Goal: Information Seeking & Learning: Find specific fact

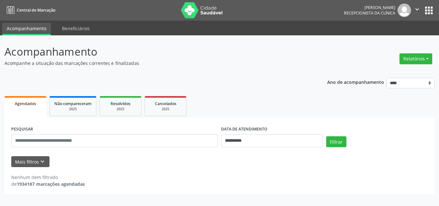
click at [210, 57] on p "Acompanhamento" at bounding box center [154, 52] width 301 height 16
drag, startPoint x: 252, startPoint y: 130, endPoint x: 243, endPoint y: 138, distance: 11.4
click at [254, 136] on div "**********" at bounding box center [272, 135] width 102 height 23
click at [245, 140] on input "**********" at bounding box center [272, 140] width 102 height 13
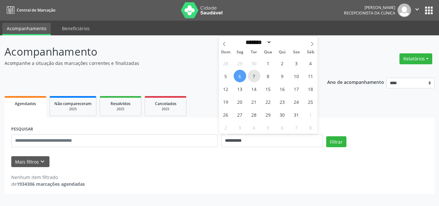
click at [255, 81] on span "7" at bounding box center [254, 76] width 13 height 13
type input "**********"
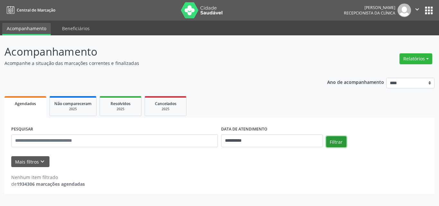
click at [336, 139] on button "Filtrar" at bounding box center [336, 141] width 20 height 11
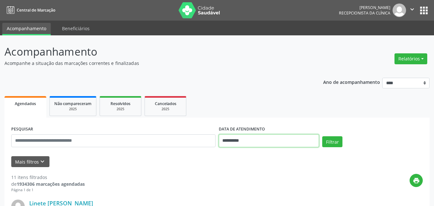
click at [280, 139] on input "**********" at bounding box center [269, 140] width 101 height 13
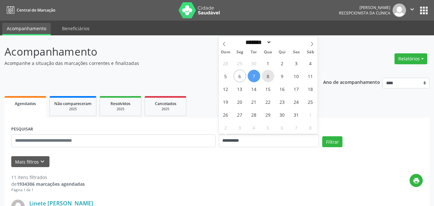
click at [266, 76] on span "8" at bounding box center [268, 76] width 13 height 13
type input "**********"
click at [266, 76] on span "8" at bounding box center [268, 76] width 13 height 13
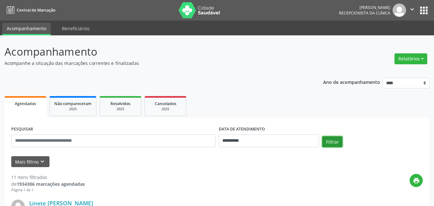
click at [330, 140] on button "Filtrar" at bounding box center [332, 141] width 20 height 11
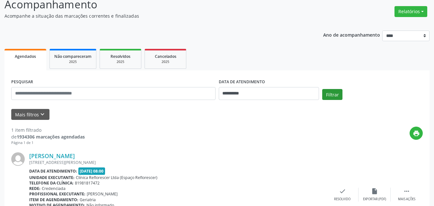
scroll to position [96, 0]
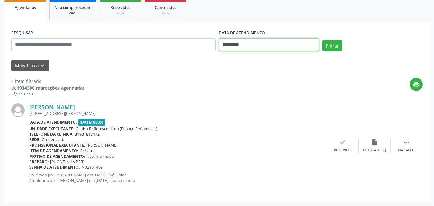
click at [289, 47] on input "**********" at bounding box center [269, 44] width 101 height 13
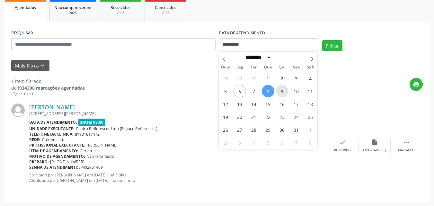
click at [287, 92] on span "9" at bounding box center [282, 91] width 13 height 13
type input "**********"
click at [287, 92] on span "9" at bounding box center [282, 91] width 13 height 13
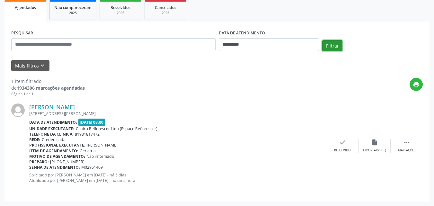
click at [332, 49] on button "Filtrar" at bounding box center [332, 45] width 20 height 11
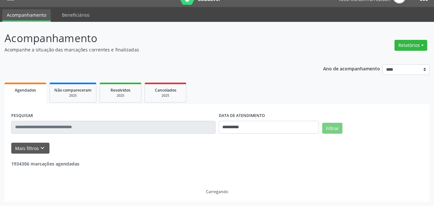
scroll to position [90, 0]
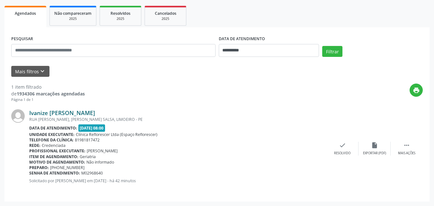
click at [95, 112] on link "Ivanize Maria de Lima Barbosa" at bounding box center [62, 112] width 66 height 7
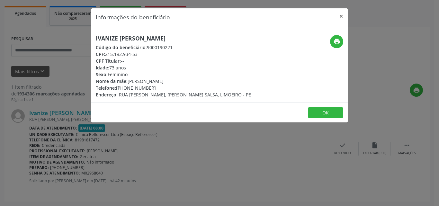
drag, startPoint x: 96, startPoint y: 36, endPoint x: 198, endPoint y: 40, distance: 101.6
click at [198, 40] on h5 "Ivanize Maria de Lima Barbosa" at bounding box center [173, 38] width 155 height 7
copy h5 "Ivanize Maria de Lima Barbosa"
drag, startPoint x: 106, startPoint y: 54, endPoint x: 132, endPoint y: 52, distance: 26.1
click at [148, 53] on div "CPF: 215.192.934-53" at bounding box center [173, 54] width 155 height 7
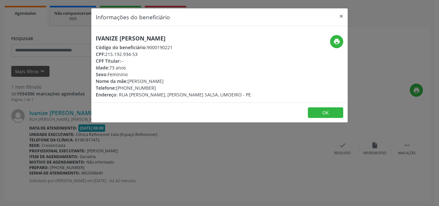
copy div "215.192.934-53"
drag, startPoint x: 146, startPoint y: 46, endPoint x: 180, endPoint y: 49, distance: 33.9
click at [180, 49] on div "Código do beneficiário: 9000190221" at bounding box center [173, 47] width 155 height 7
copy div "9000190221"
click at [321, 112] on button "OK" at bounding box center [325, 112] width 35 height 11
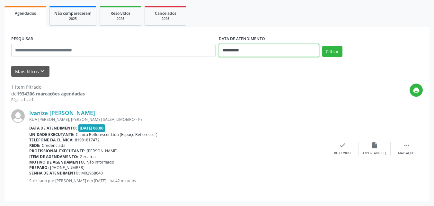
click at [270, 51] on input "**********" at bounding box center [269, 50] width 101 height 13
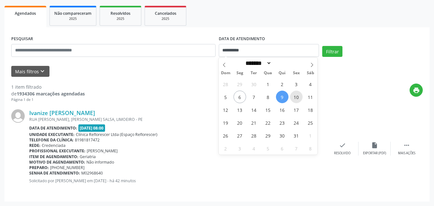
click at [298, 93] on span "10" at bounding box center [296, 97] width 13 height 13
type input "**********"
click at [298, 93] on span "10" at bounding box center [296, 97] width 13 height 13
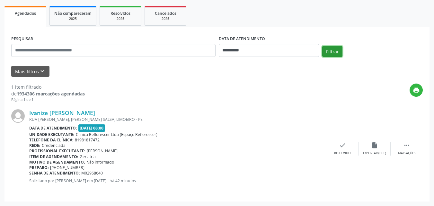
click at [330, 54] on button "Filtrar" at bounding box center [332, 51] width 20 height 11
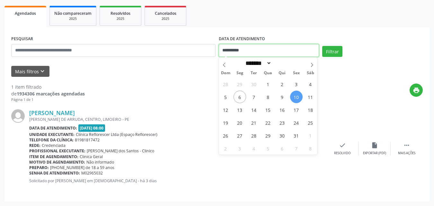
click at [238, 47] on input "**********" at bounding box center [269, 50] width 101 height 13
click at [240, 111] on span "13" at bounding box center [240, 109] width 13 height 13
type input "**********"
click at [240, 111] on span "13" at bounding box center [240, 109] width 13 height 13
select select "*"
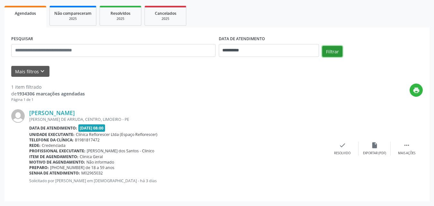
click at [333, 55] on button "Filtrar" at bounding box center [332, 51] width 20 height 11
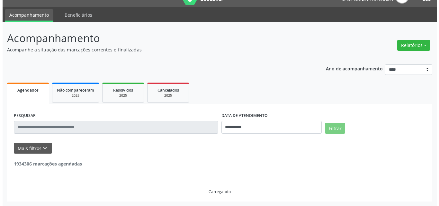
scroll to position [0, 0]
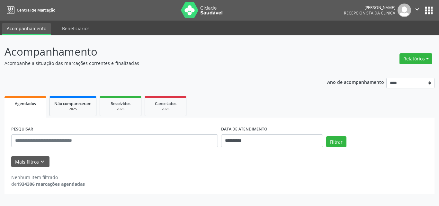
click at [244, 149] on div "**********" at bounding box center [271, 137] width 105 height 27
click at [245, 143] on input "**********" at bounding box center [272, 140] width 102 height 13
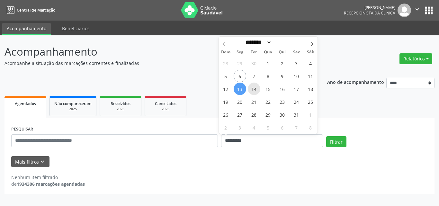
click at [255, 93] on span "14" at bounding box center [254, 89] width 13 height 13
type input "**********"
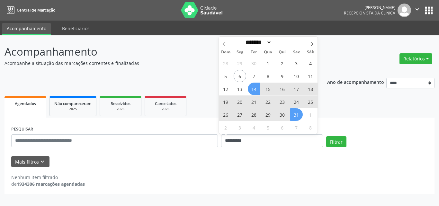
click at [293, 114] on span "31" at bounding box center [296, 114] width 13 height 13
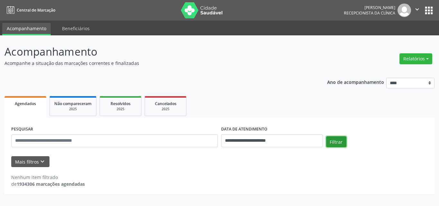
click at [338, 144] on button "Filtrar" at bounding box center [336, 141] width 20 height 11
click at [344, 143] on button "Filtrar" at bounding box center [336, 141] width 20 height 11
click at [335, 146] on button "Filtrar" at bounding box center [336, 141] width 20 height 11
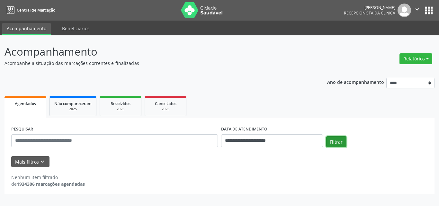
click at [334, 146] on button "Filtrar" at bounding box center [336, 141] width 20 height 11
click at [287, 85] on div "**********" at bounding box center [219, 133] width 430 height 121
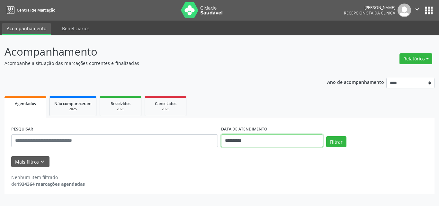
click at [234, 141] on input "**********" at bounding box center [272, 140] width 102 height 13
click at [258, 165] on div "Mais filtros keyboard_arrow_down" at bounding box center [220, 161] width 420 height 11
click at [251, 141] on input "**********" at bounding box center [272, 140] width 102 height 13
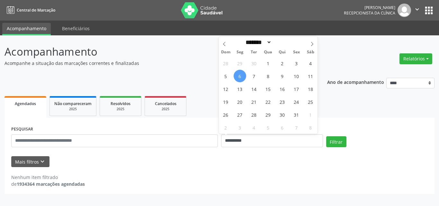
click at [243, 79] on span "6" at bounding box center [240, 76] width 13 height 13
type input "**********"
click at [243, 79] on span "6" at bounding box center [240, 76] width 13 height 13
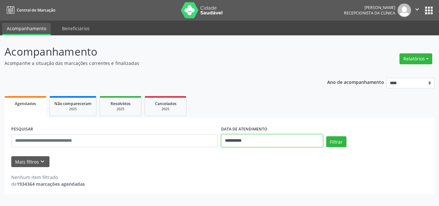
click at [235, 145] on input "**********" at bounding box center [272, 140] width 102 height 13
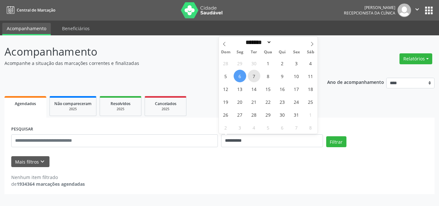
click at [255, 80] on span "7" at bounding box center [254, 76] width 13 height 13
type input "**********"
click at [255, 80] on span "7" at bounding box center [254, 76] width 13 height 13
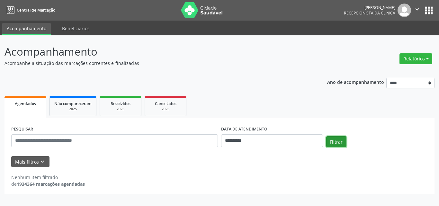
click at [329, 145] on button "Filtrar" at bounding box center [336, 141] width 20 height 11
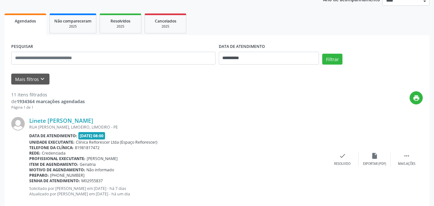
scroll to position [81, 0]
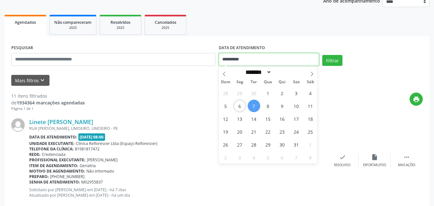
click at [238, 62] on input "**********" at bounding box center [269, 59] width 101 height 13
click at [281, 106] on span "9" at bounding box center [282, 106] width 13 height 13
type input "**********"
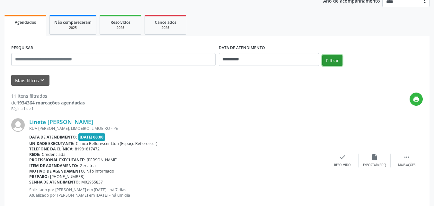
click at [328, 62] on button "Filtrar" at bounding box center [332, 60] width 20 height 11
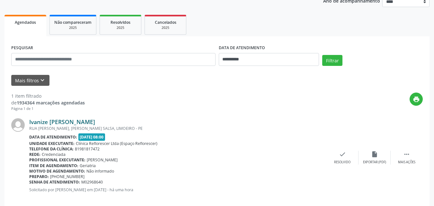
click at [95, 123] on link "Ivanize Maria de Lima Barbosa" at bounding box center [62, 121] width 66 height 7
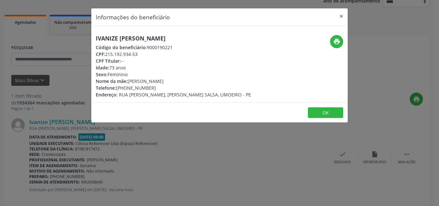
drag, startPoint x: 107, startPoint y: 55, endPoint x: 145, endPoint y: 55, distance: 37.9
click at [145, 55] on div "CPF: 215.192.934-53" at bounding box center [173, 54] width 155 height 7
copy div "215.192.934-53"
click at [316, 114] on button "OK" at bounding box center [325, 112] width 35 height 11
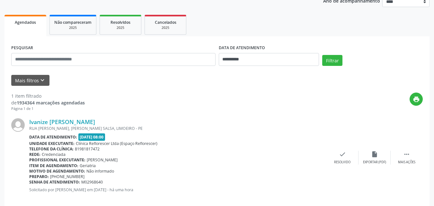
drag, startPoint x: 252, startPoint y: 109, endPoint x: 227, endPoint y: 97, distance: 27.6
click at [251, 109] on div "print" at bounding box center [254, 102] width 338 height 19
click at [242, 122] on div "Ivanize Maria de Lima Barbosa" at bounding box center [177, 121] width 297 height 7
click at [326, 62] on button "Filtrar" at bounding box center [332, 60] width 20 height 11
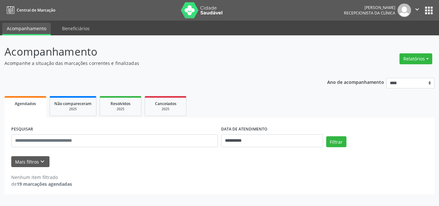
click at [264, 63] on p "Acompanhe a situação das marcações correntes e finalizadas" at bounding box center [154, 63] width 301 height 7
click at [253, 143] on input "**********" at bounding box center [272, 140] width 102 height 13
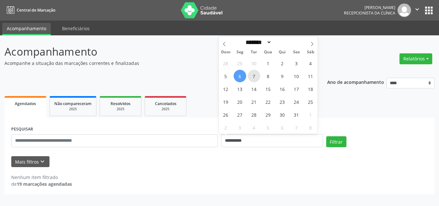
click at [254, 78] on span "7" at bounding box center [254, 76] width 13 height 13
type input "**********"
click at [254, 77] on span "7" at bounding box center [254, 76] width 13 height 13
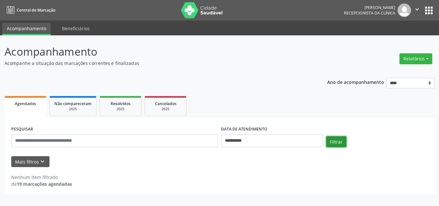
click at [338, 143] on button "Filtrar" at bounding box center [336, 141] width 20 height 11
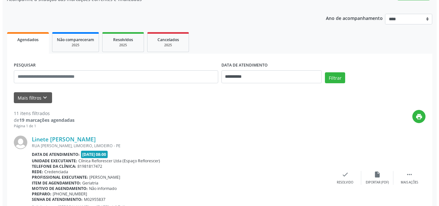
scroll to position [64, 0]
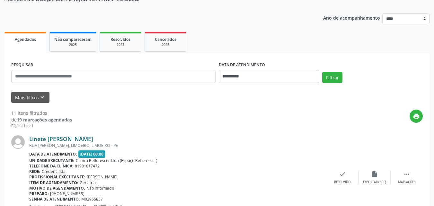
click at [56, 137] on link "Linete Maria da Silva Melo" at bounding box center [61, 138] width 64 height 7
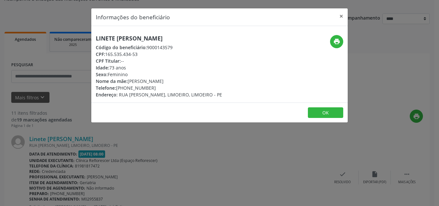
drag, startPoint x: 107, startPoint y: 52, endPoint x: 155, endPoint y: 53, distance: 47.9
click at [155, 53] on div "CPF: 165.535.434-53" at bounding box center [159, 54] width 126 height 7
copy div "165.535.434-53"
click at [327, 115] on button "OK" at bounding box center [325, 112] width 35 height 11
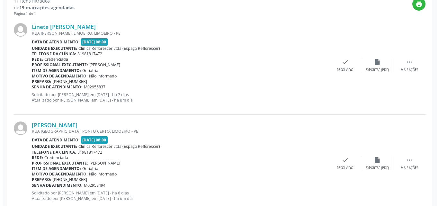
scroll to position [193, 0]
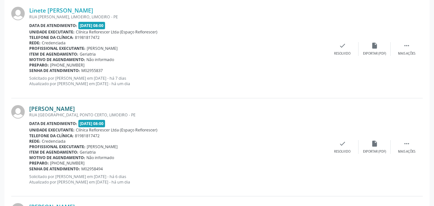
click at [58, 111] on link "Maria da Conceicao Mendonca da Silva" at bounding box center [52, 108] width 46 height 7
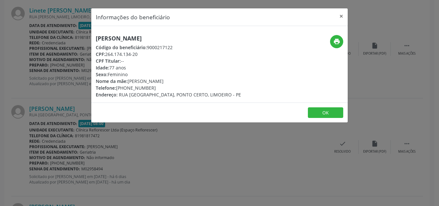
drag, startPoint x: 107, startPoint y: 53, endPoint x: 144, endPoint y: 53, distance: 36.9
click at [144, 53] on div "CPF: 264.174.134-20" at bounding box center [168, 54] width 145 height 7
copy div "264.174.134-20"
click at [320, 112] on button "OK" at bounding box center [325, 112] width 35 height 11
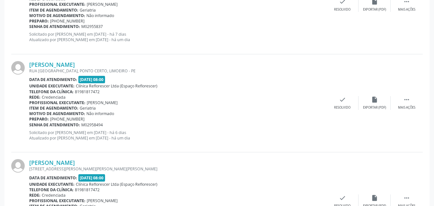
scroll to position [321, 0]
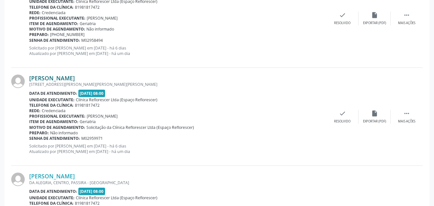
click at [75, 75] on link "Antonia Maria da Silva" at bounding box center [52, 78] width 46 height 7
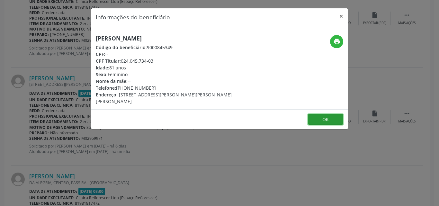
click at [316, 114] on button "OK" at bounding box center [325, 119] width 35 height 11
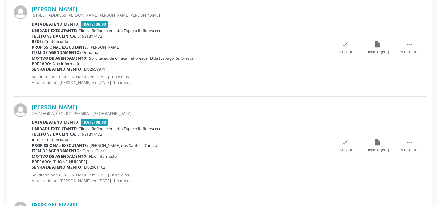
scroll to position [418, 0]
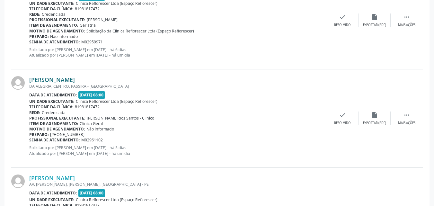
click at [75, 78] on link "Juliana Lucena Simoes da Silva" at bounding box center [52, 79] width 46 height 7
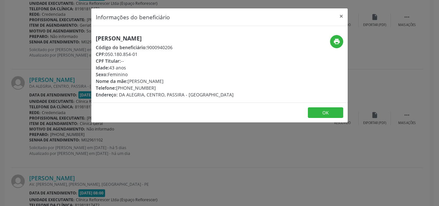
drag, startPoint x: 107, startPoint y: 54, endPoint x: 140, endPoint y: 55, distance: 32.5
click at [140, 55] on div "CPF: 050.180.854-01" at bounding box center [165, 54] width 138 height 7
copy div "050.180.854-01"
click at [321, 116] on button "OK" at bounding box center [325, 112] width 35 height 11
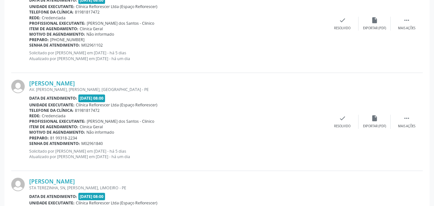
scroll to position [514, 0]
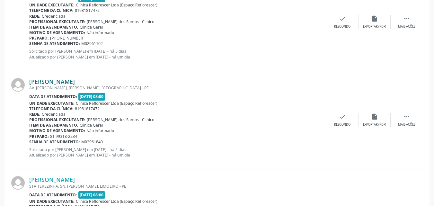
click at [75, 80] on link "Marcia Renata Albuquerque da Cruz" at bounding box center [52, 81] width 46 height 7
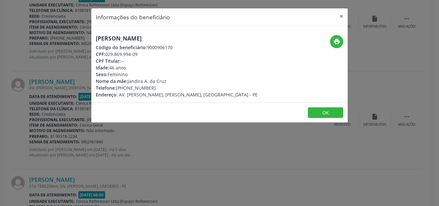
drag, startPoint x: 107, startPoint y: 53, endPoint x: 147, endPoint y: 53, distance: 40.8
click at [147, 53] on div "CPF: 029.869.994-09" at bounding box center [177, 54] width 162 height 7
copy div "029.869.994-09"
click at [333, 114] on button "OK" at bounding box center [325, 112] width 35 height 11
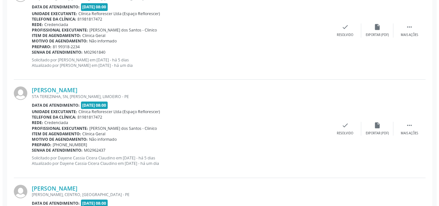
scroll to position [610, 0]
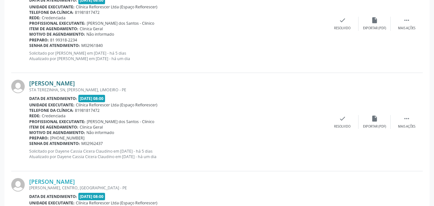
click at [75, 82] on link "Mercia Alexandre da Costa" at bounding box center [52, 83] width 46 height 7
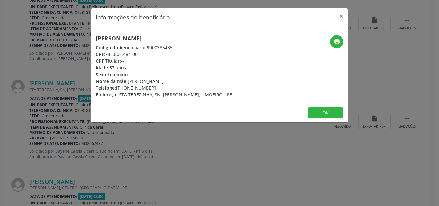
drag, startPoint x: 106, startPoint y: 54, endPoint x: 153, endPoint y: 54, distance: 46.9
click at [153, 54] on div "CPF: 743.806.484-00" at bounding box center [164, 54] width 136 height 7
copy div "743.806.484-00"
click at [330, 113] on button "OK" at bounding box center [325, 112] width 35 height 11
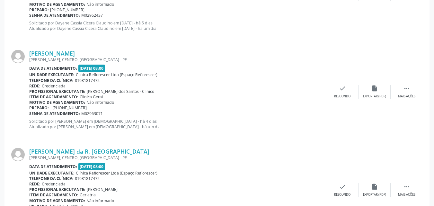
scroll to position [739, 0]
click at [75, 52] on link "Iona Lidiane Vieira Costa" at bounding box center [52, 52] width 46 height 7
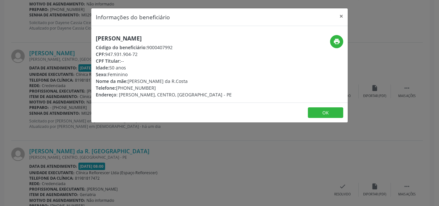
drag, startPoint x: 110, startPoint y: 54, endPoint x: 160, endPoint y: 56, distance: 49.5
click at [160, 56] on div "CPF: 947.931.904-72" at bounding box center [164, 54] width 136 height 7
copy div "947.931.904-72"
click at [321, 116] on button "OK" at bounding box center [325, 112] width 35 height 11
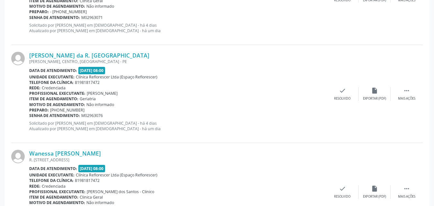
scroll to position [835, 0]
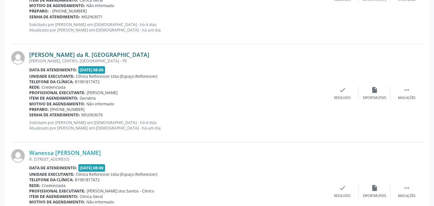
click at [84, 54] on link "Durce Vieira da R. Costa" at bounding box center [89, 54] width 120 height 7
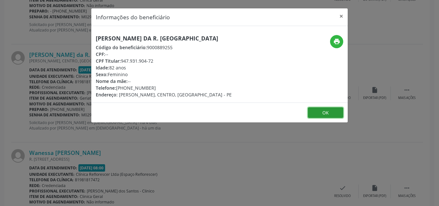
click at [316, 112] on button "OK" at bounding box center [325, 112] width 35 height 11
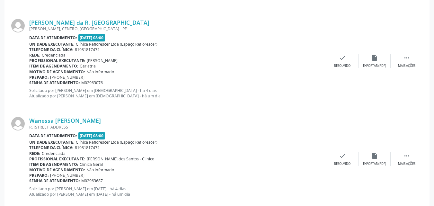
scroll to position [932, 0]
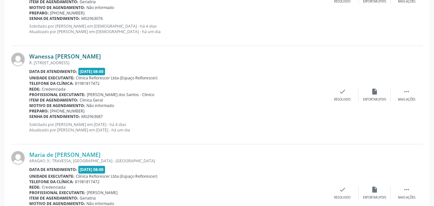
click at [76, 55] on link "Wanessa Cristina da Silva Pereira" at bounding box center [65, 56] width 72 height 7
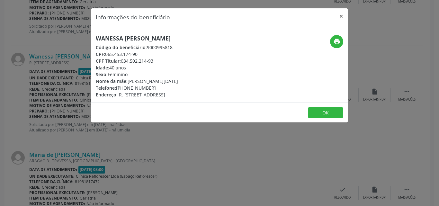
drag, startPoint x: 106, startPoint y: 54, endPoint x: 158, endPoint y: 54, distance: 52.4
click at [158, 54] on div "CPF: 065.453.174-90" at bounding box center [137, 54] width 82 height 7
copy div "065.453.174-90"
click at [313, 112] on button "OK" at bounding box center [325, 112] width 35 height 11
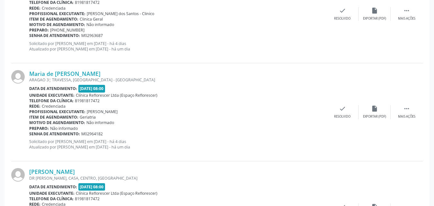
scroll to position [1028, 0]
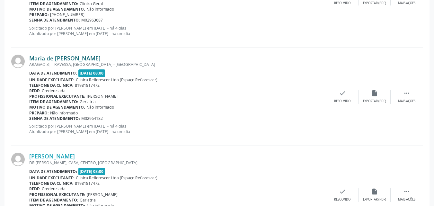
click at [77, 59] on link "Maria de Fatima Fragoso Aniceto" at bounding box center [64, 58] width 71 height 7
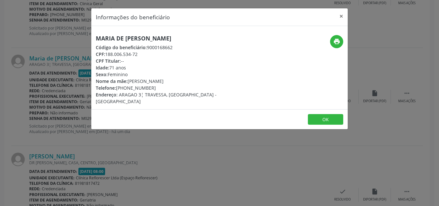
drag, startPoint x: 107, startPoint y: 54, endPoint x: 147, endPoint y: 54, distance: 40.2
click at [147, 54] on div "CPF: 188.006.534-72" at bounding box center [177, 54] width 162 height 7
copy div "188.006.534-72"
click at [318, 114] on button "OK" at bounding box center [325, 119] width 35 height 11
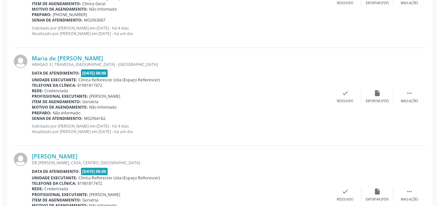
scroll to position [1077, 0]
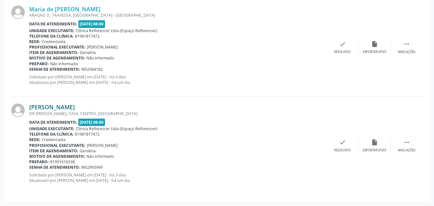
click at [68, 107] on link "Joselma Pessoa da Silva Souza" at bounding box center [52, 106] width 46 height 7
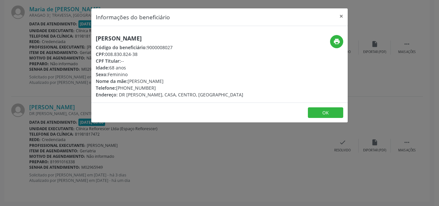
drag, startPoint x: 107, startPoint y: 56, endPoint x: 159, endPoint y: 56, distance: 52.7
click at [159, 56] on div "CPF: 008.830.824-38" at bounding box center [169, 54] width 147 height 7
copy div "008.830.824-38"
